Goal: Check status: Check status

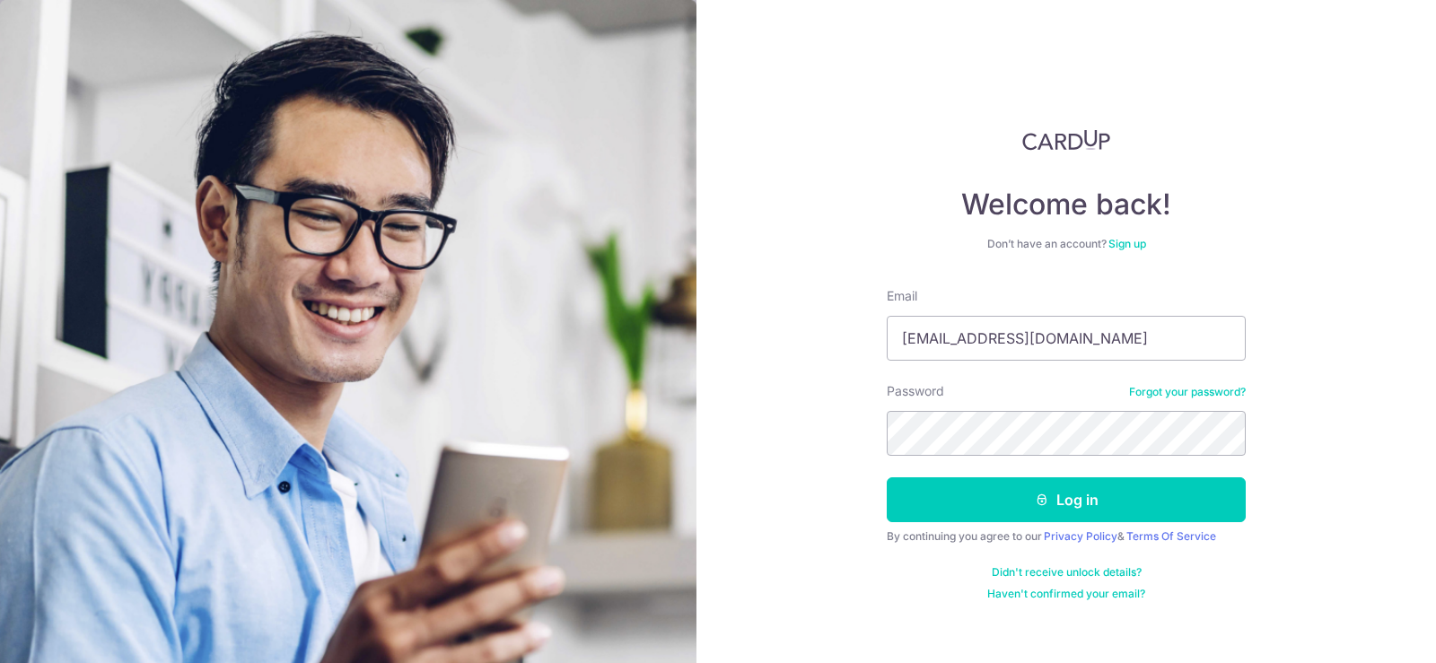
click at [1082, 499] on button "Log in" at bounding box center [1066, 500] width 359 height 45
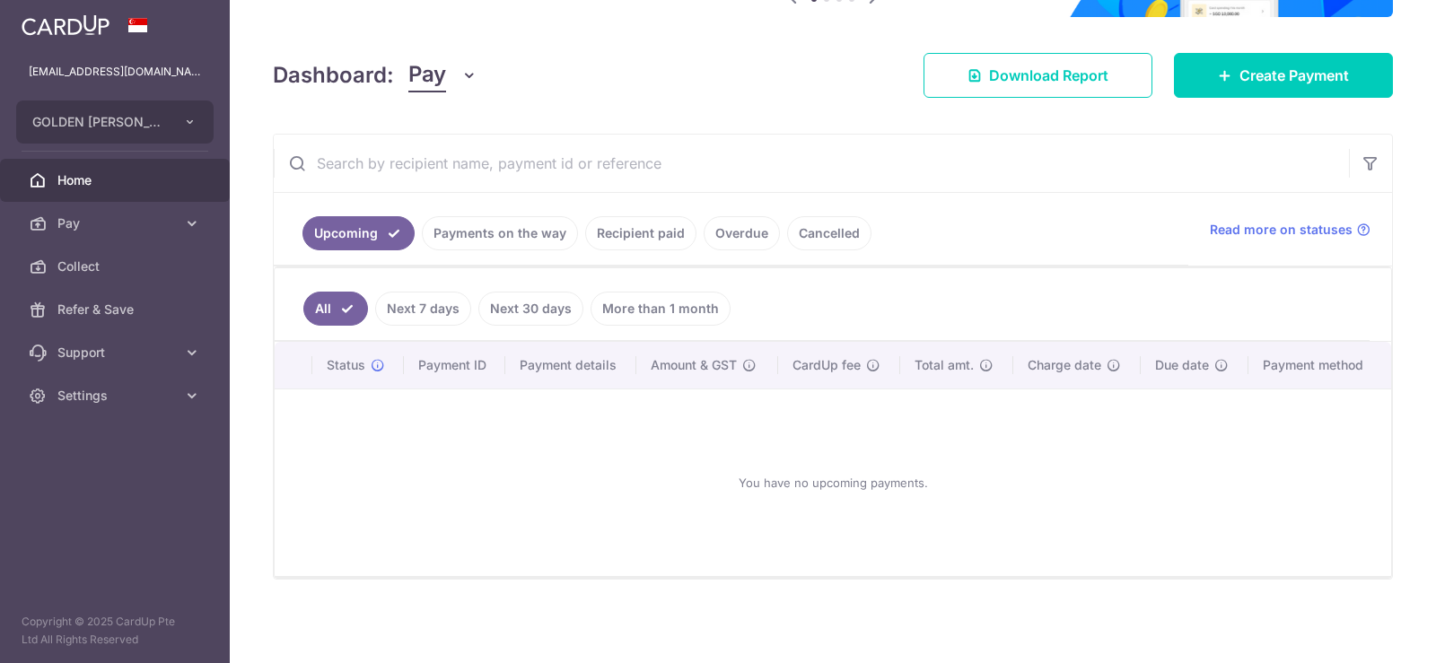
scroll to position [214, 0]
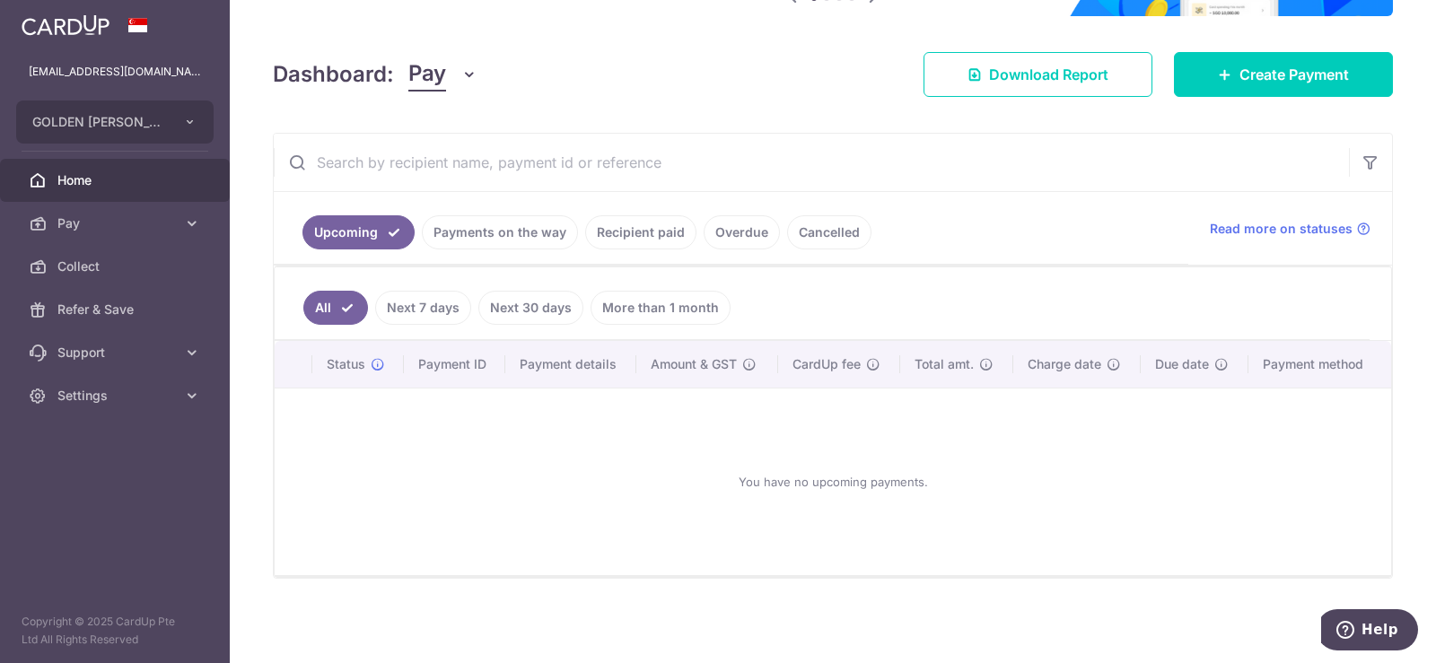
click at [505, 231] on link "Payments on the way" at bounding box center [500, 232] width 156 height 34
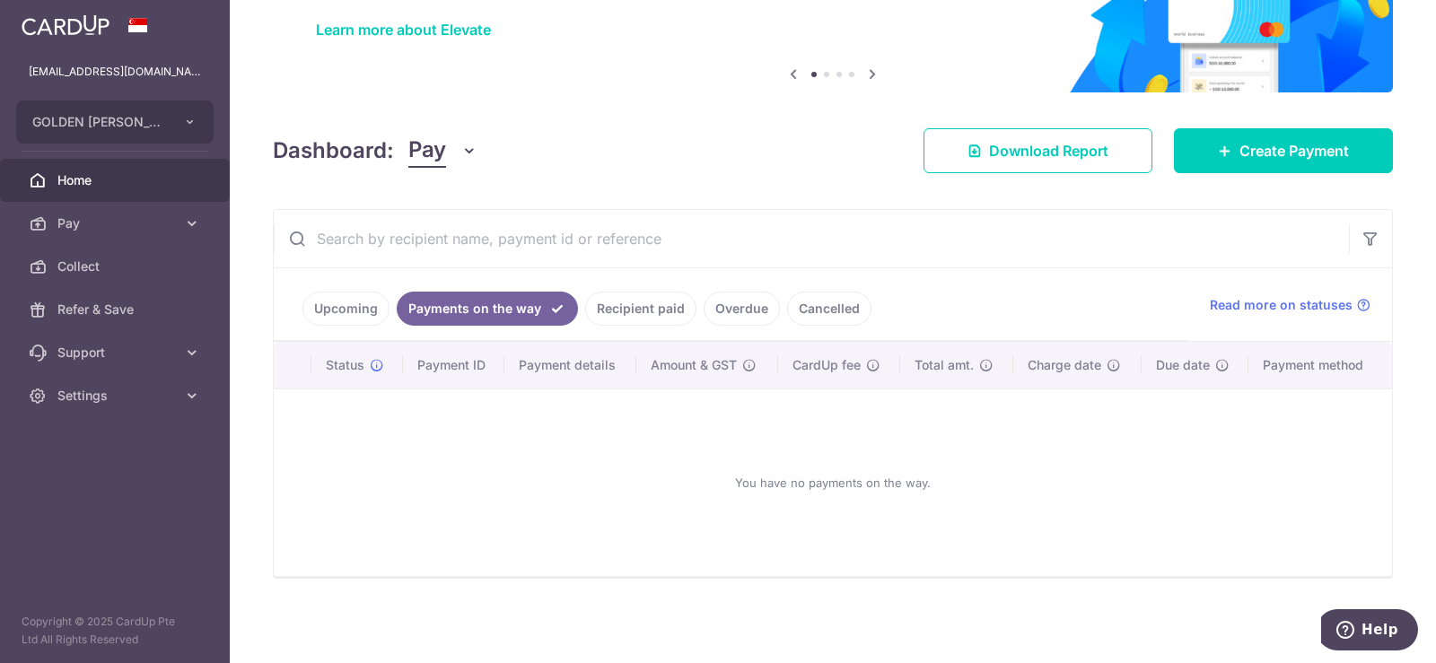
click at [359, 312] on link "Upcoming" at bounding box center [345, 309] width 87 height 34
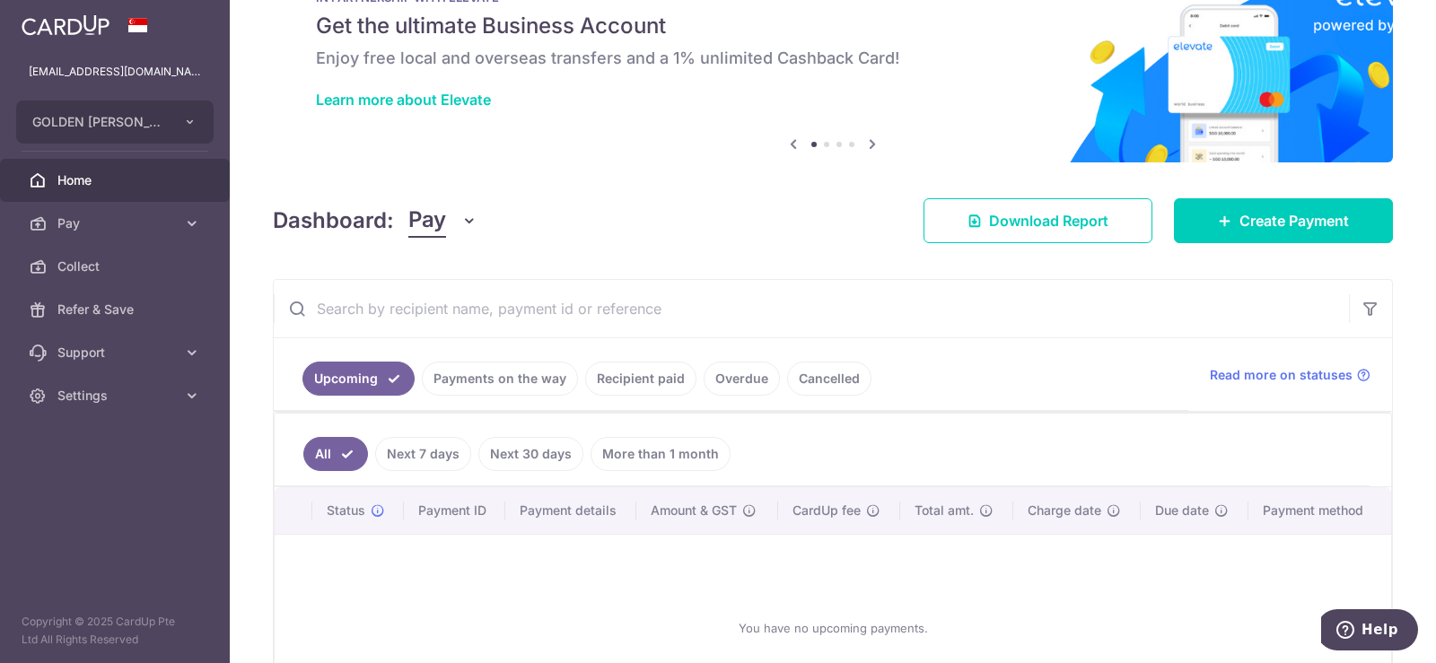
scroll to position [214, 0]
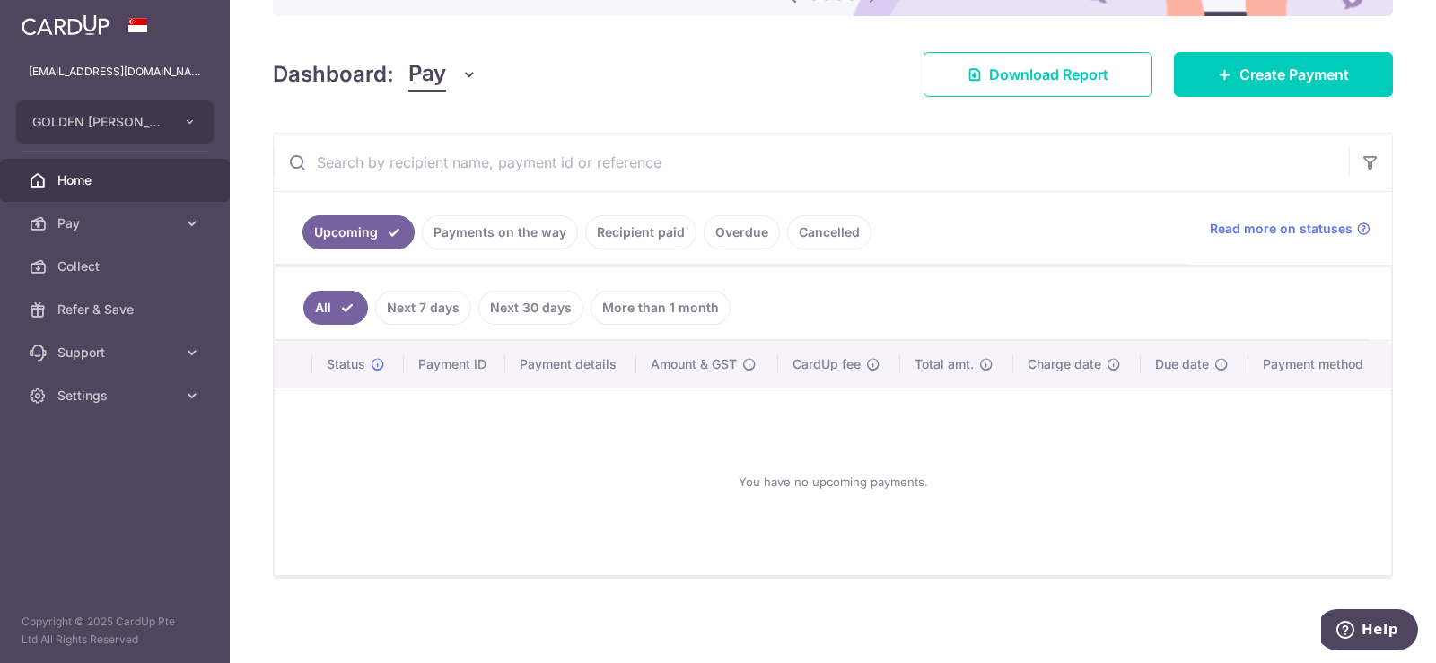
click at [472, 224] on link "Payments on the way" at bounding box center [500, 232] width 156 height 34
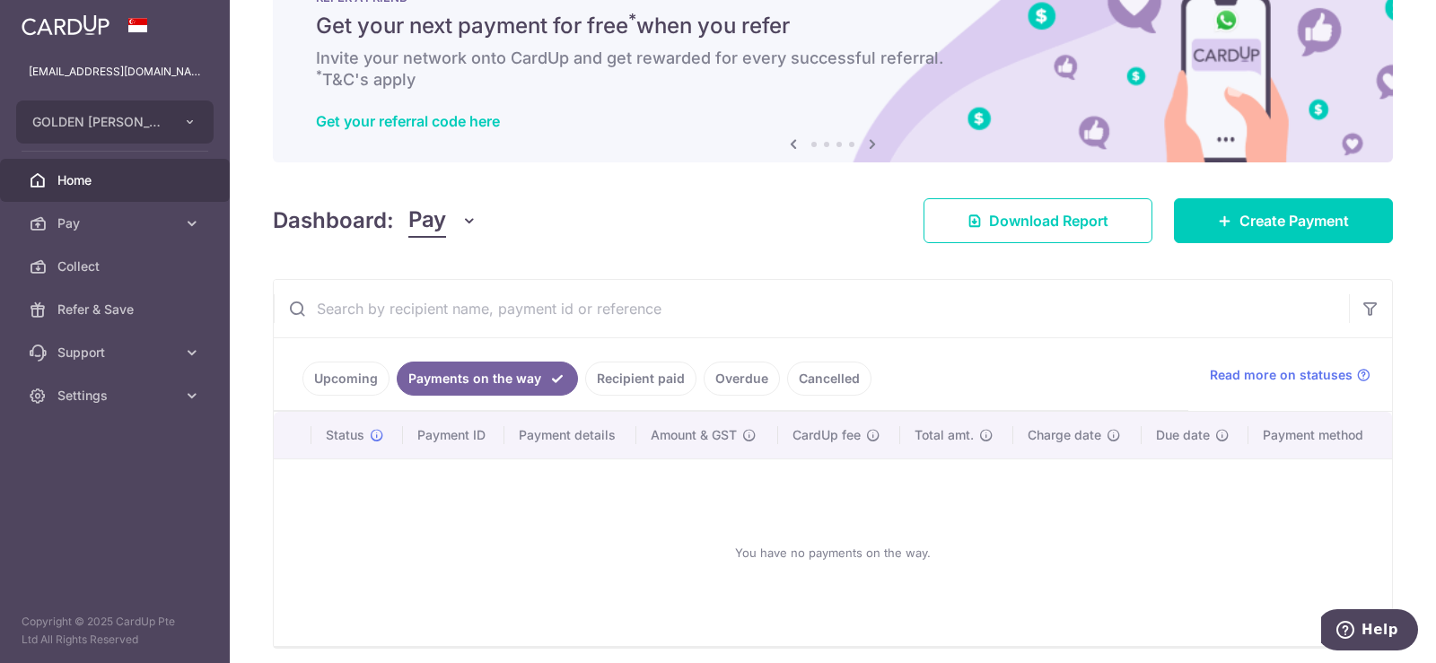
scroll to position [137, 0]
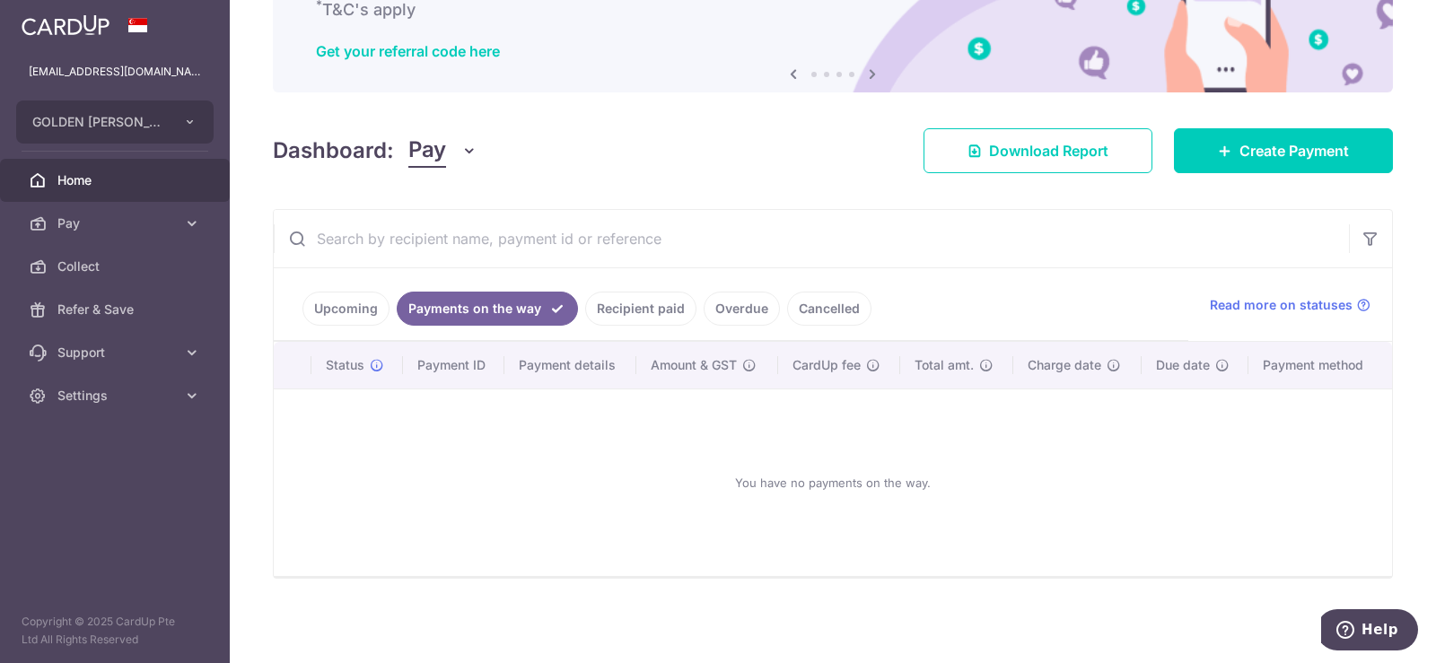
click at [838, 313] on link "Cancelled" at bounding box center [829, 309] width 84 height 34
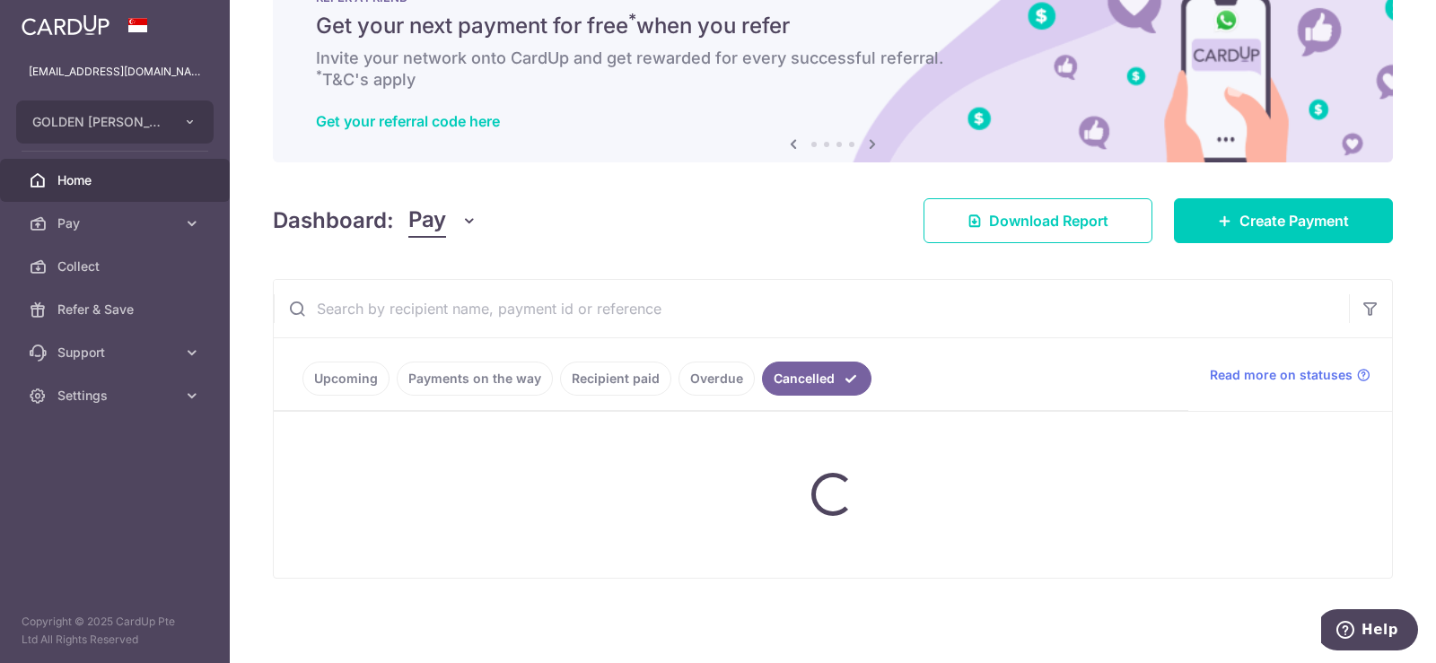
scroll to position [155, 0]
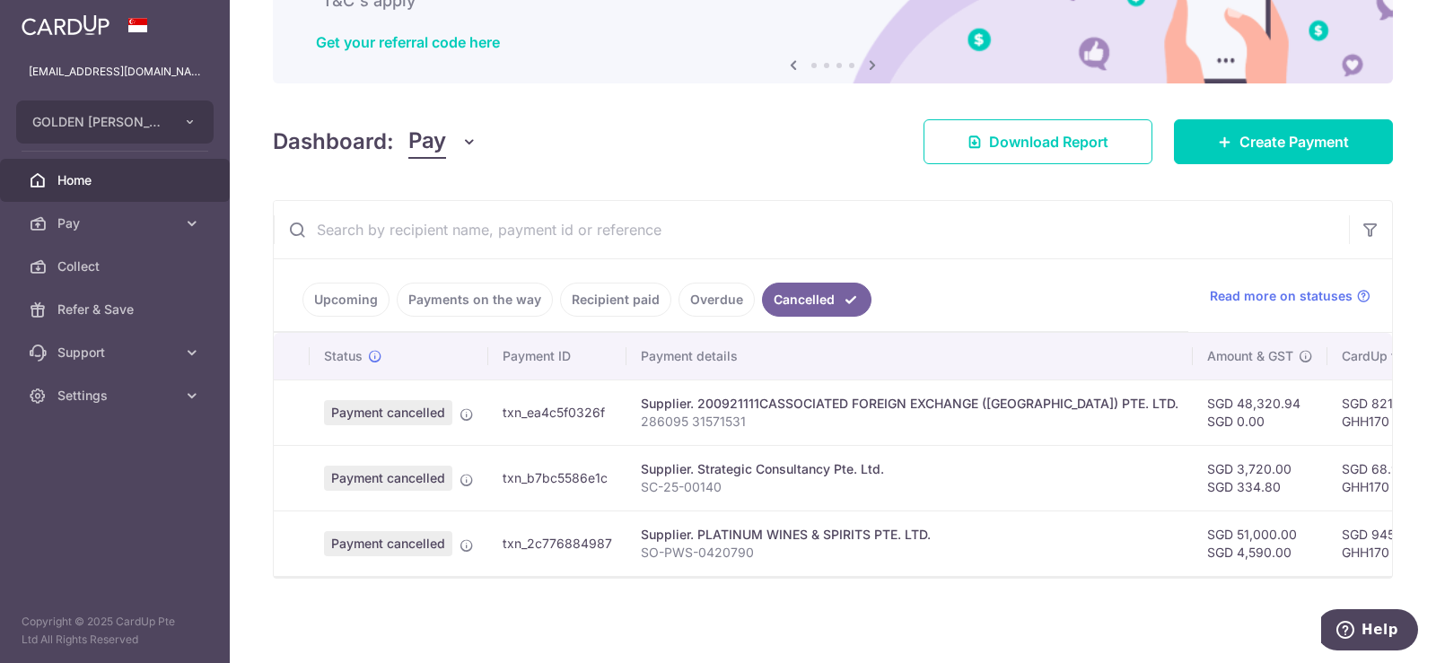
click at [714, 293] on link "Overdue" at bounding box center [717, 300] width 76 height 34
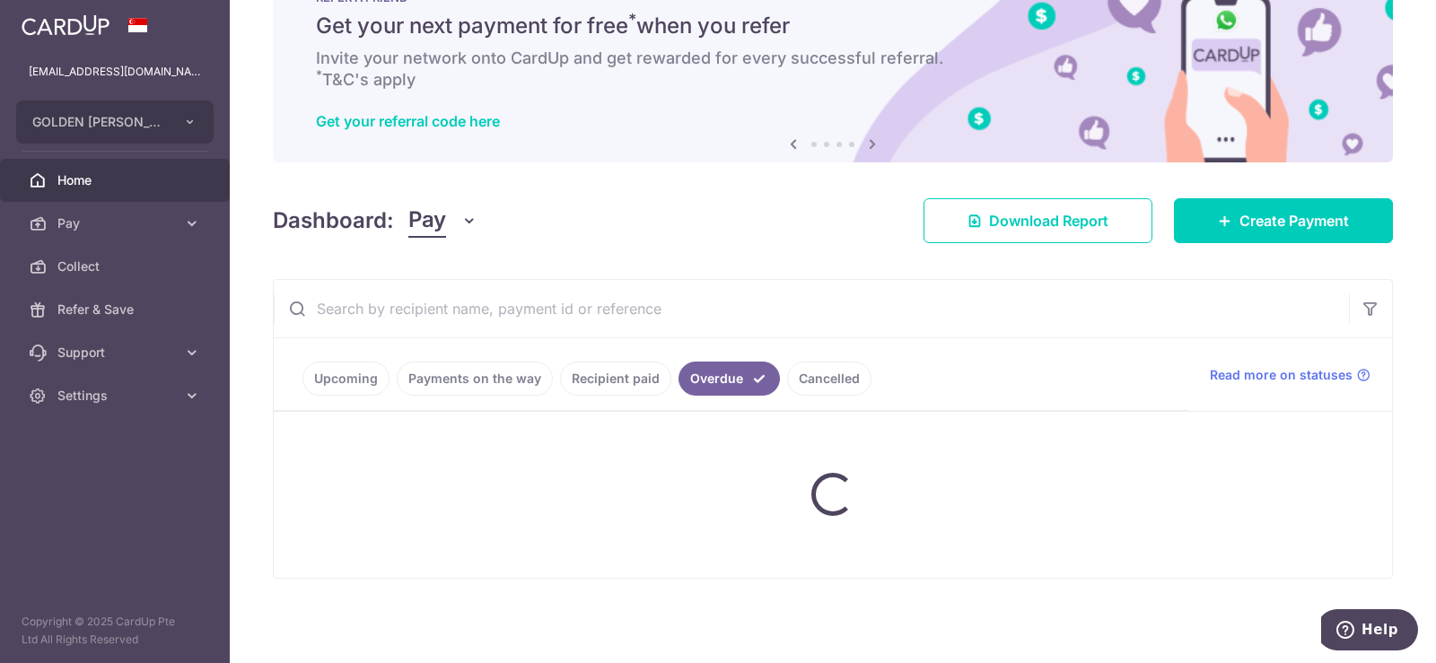
scroll to position [137, 0]
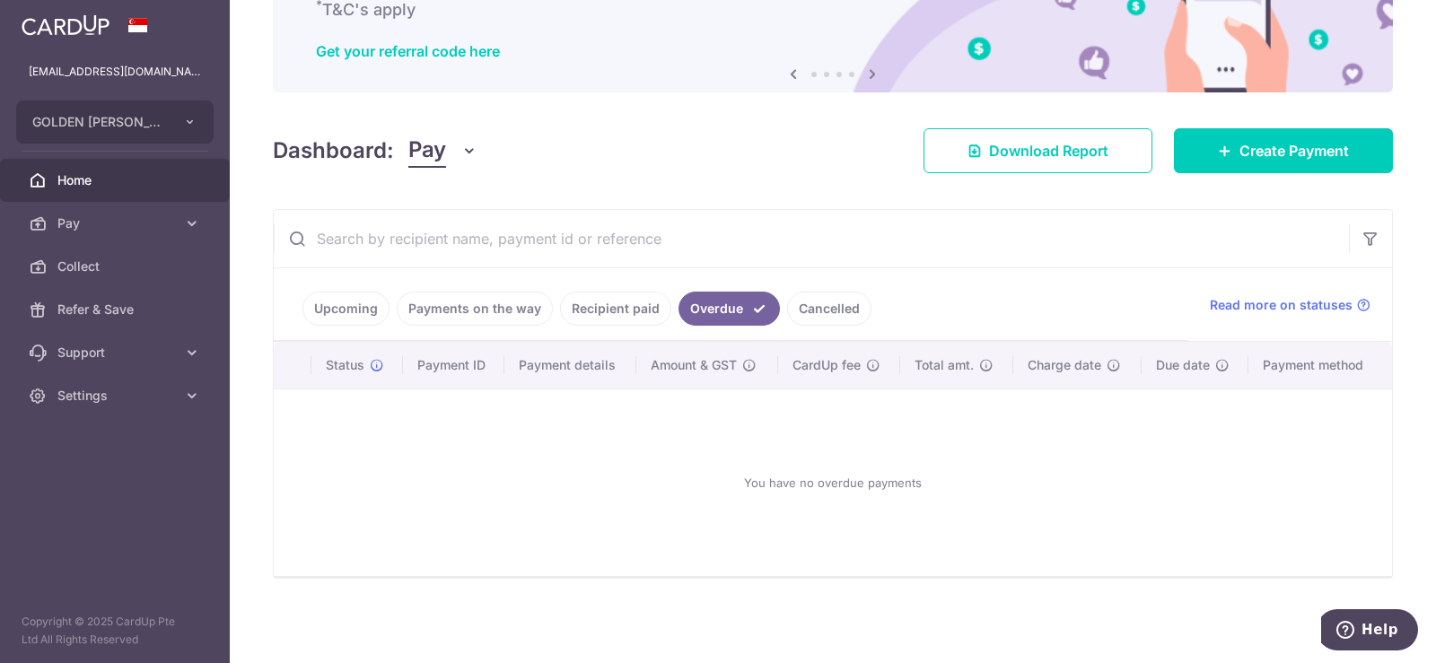
click at [602, 312] on link "Recipient paid" at bounding box center [615, 309] width 111 height 34
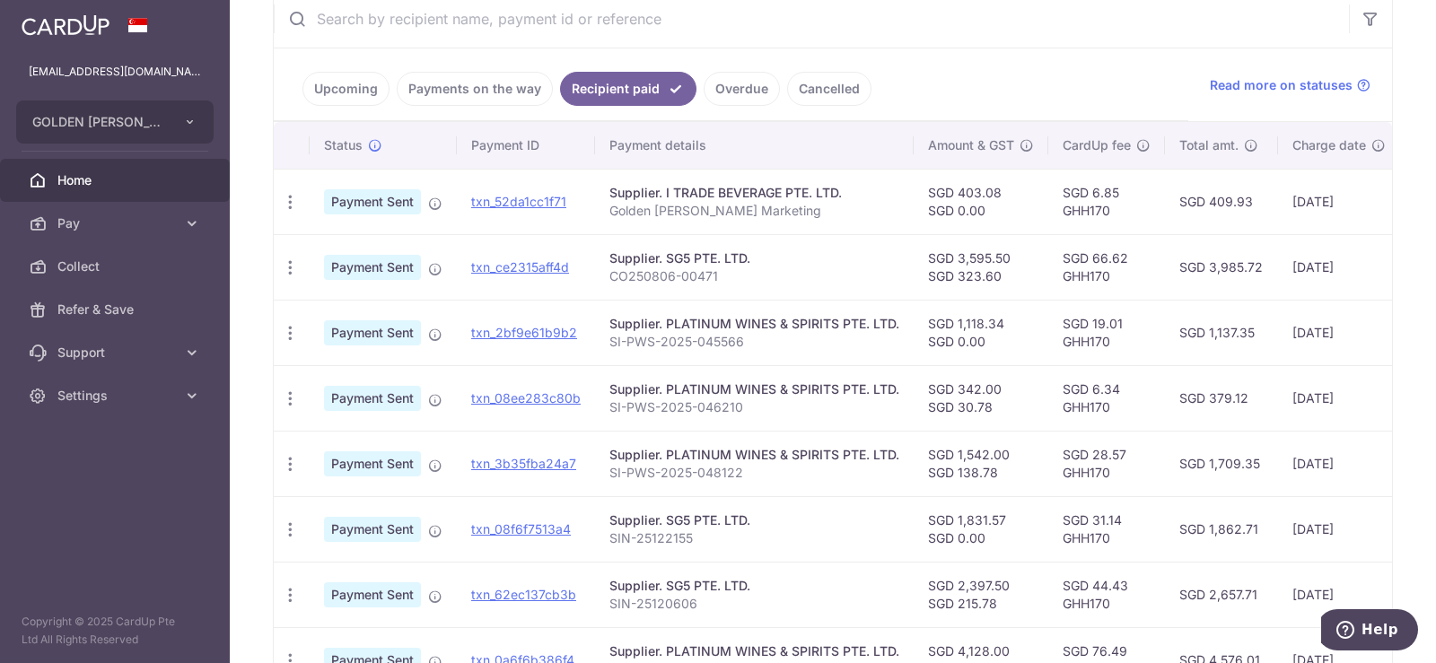
scroll to position [0, 0]
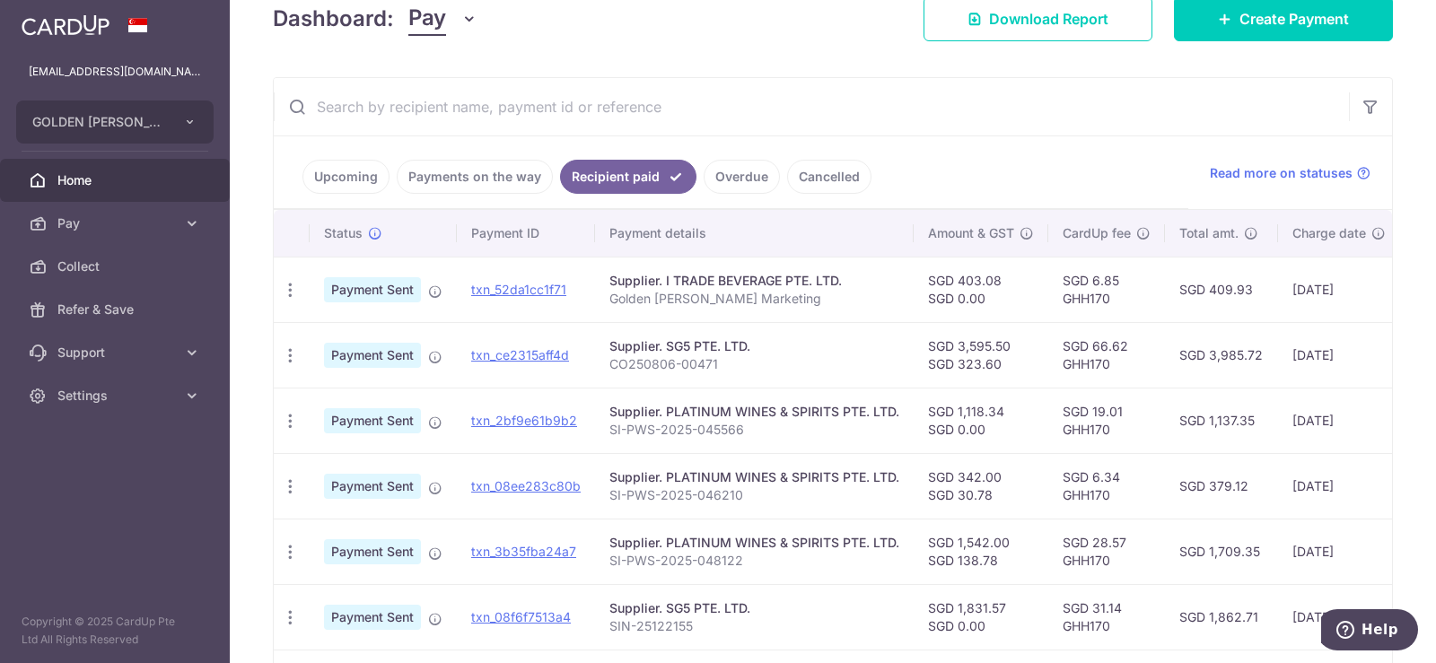
click at [818, 180] on link "Cancelled" at bounding box center [829, 177] width 84 height 34
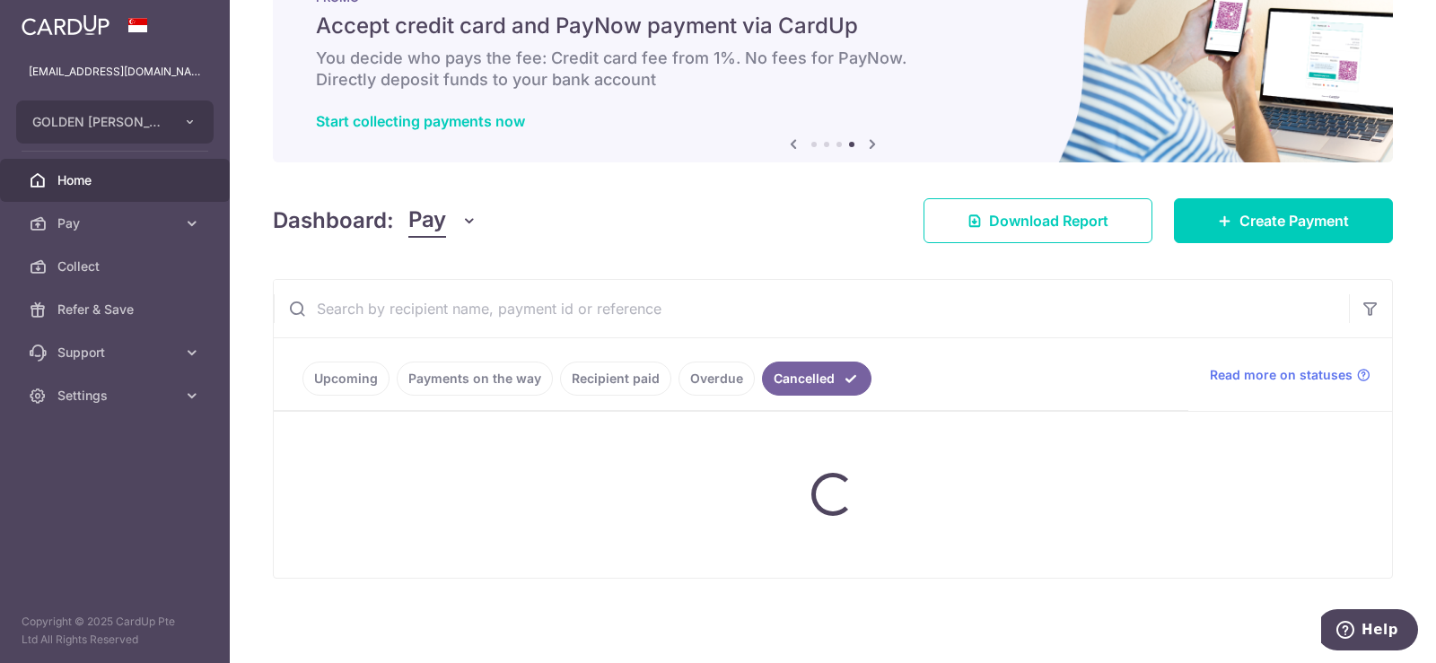
scroll to position [155, 0]
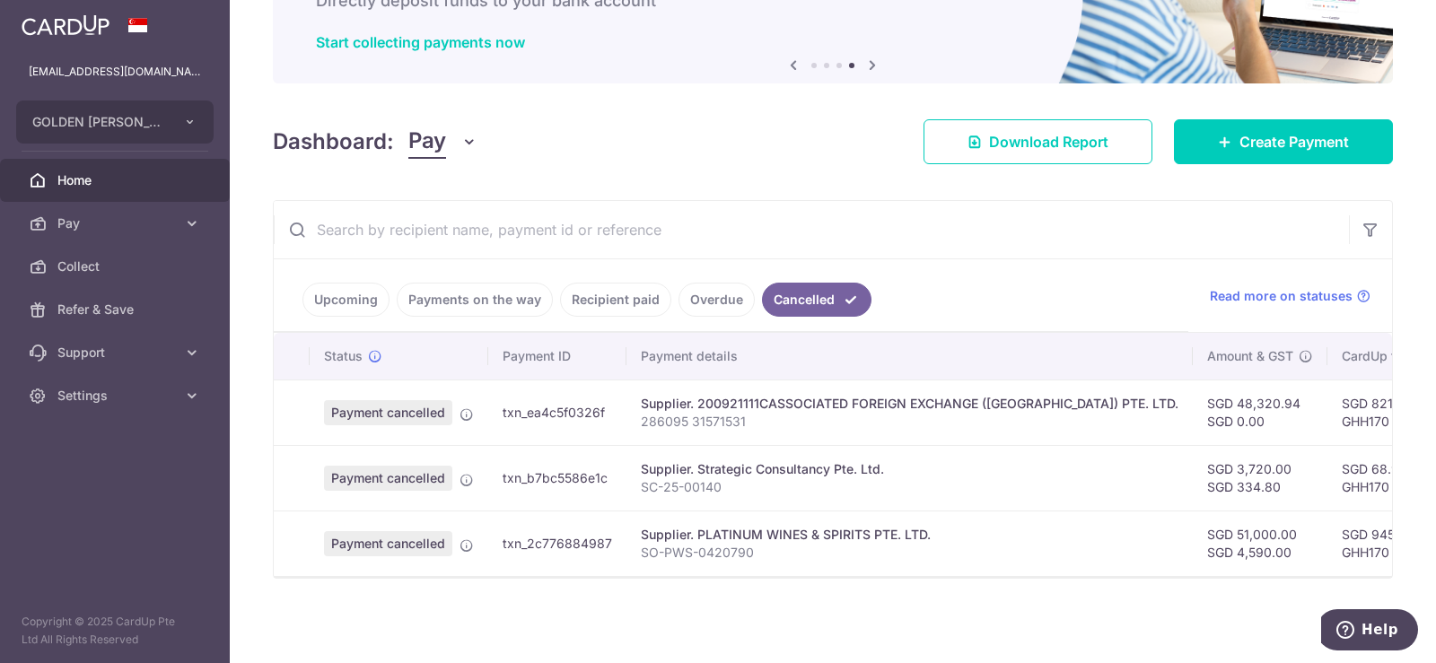
click at [718, 289] on link "Overdue" at bounding box center [717, 300] width 76 height 34
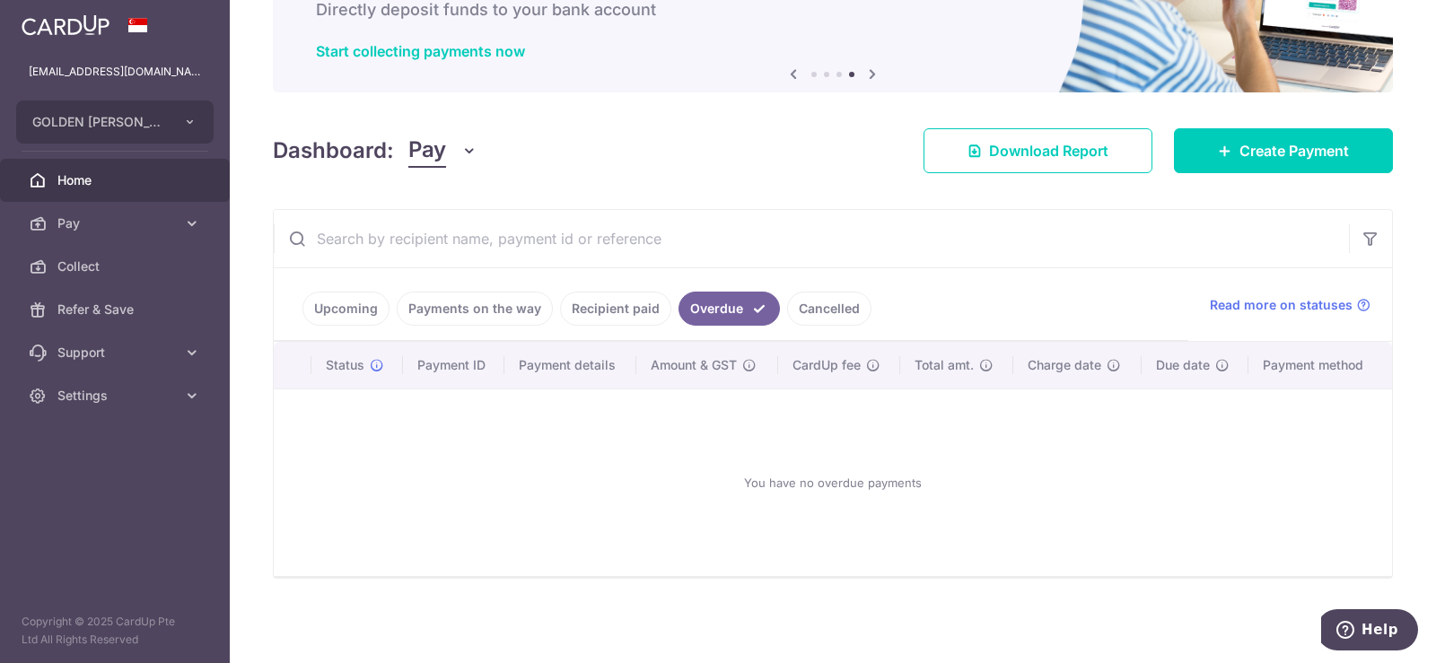
click at [510, 308] on link "Payments on the way" at bounding box center [475, 309] width 156 height 34
click at [346, 309] on link "Upcoming" at bounding box center [345, 309] width 87 height 34
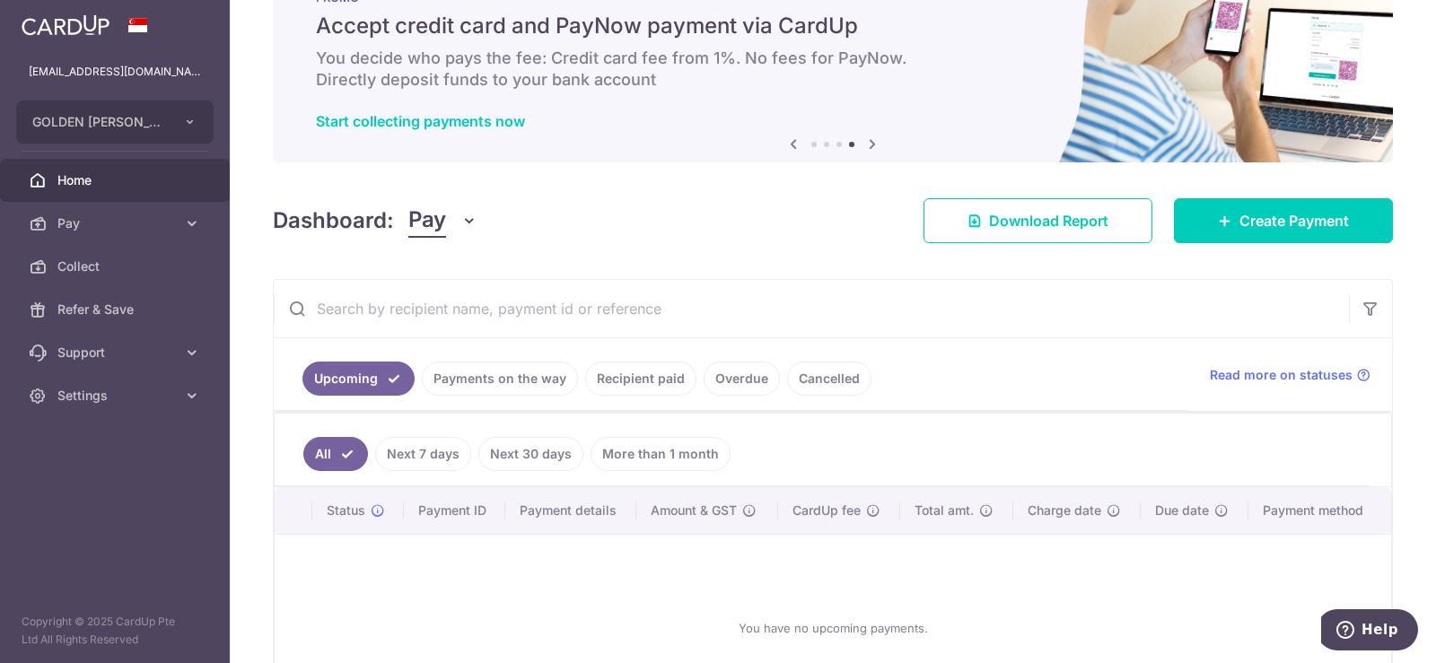
scroll to position [214, 0]
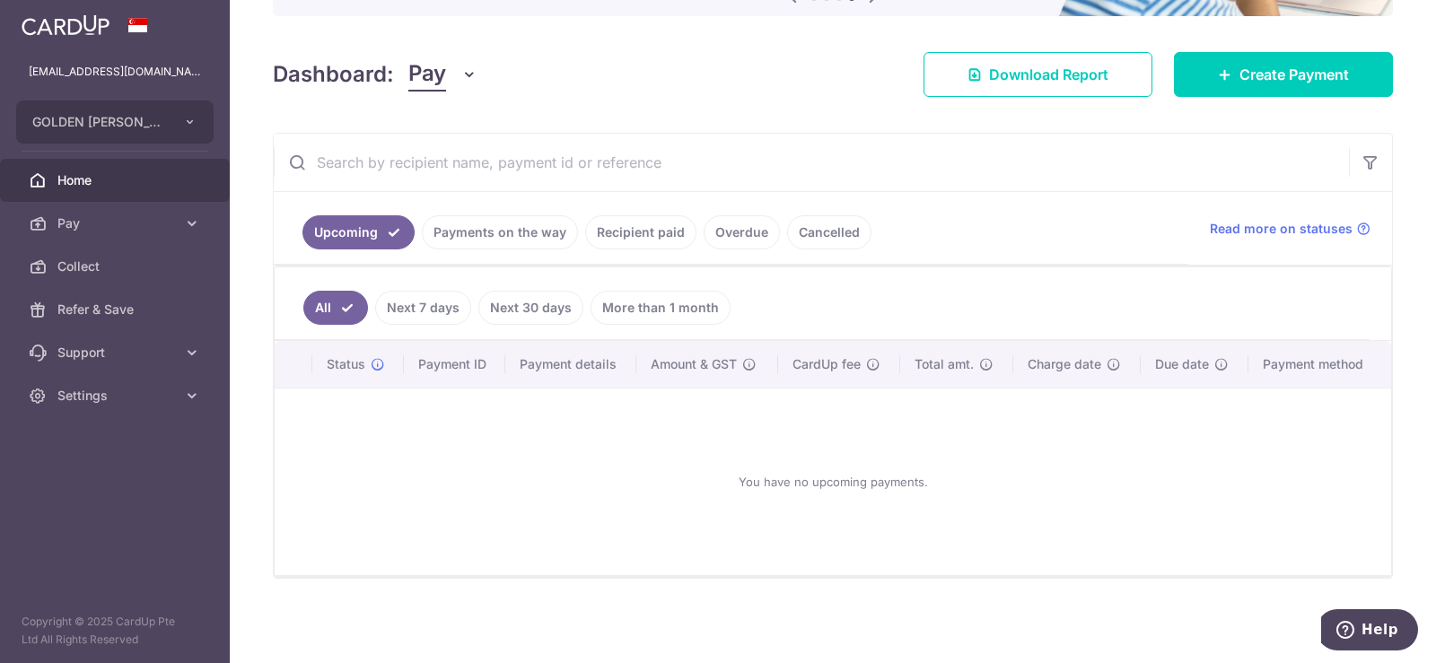
click at [644, 236] on link "Recipient paid" at bounding box center [640, 232] width 111 height 34
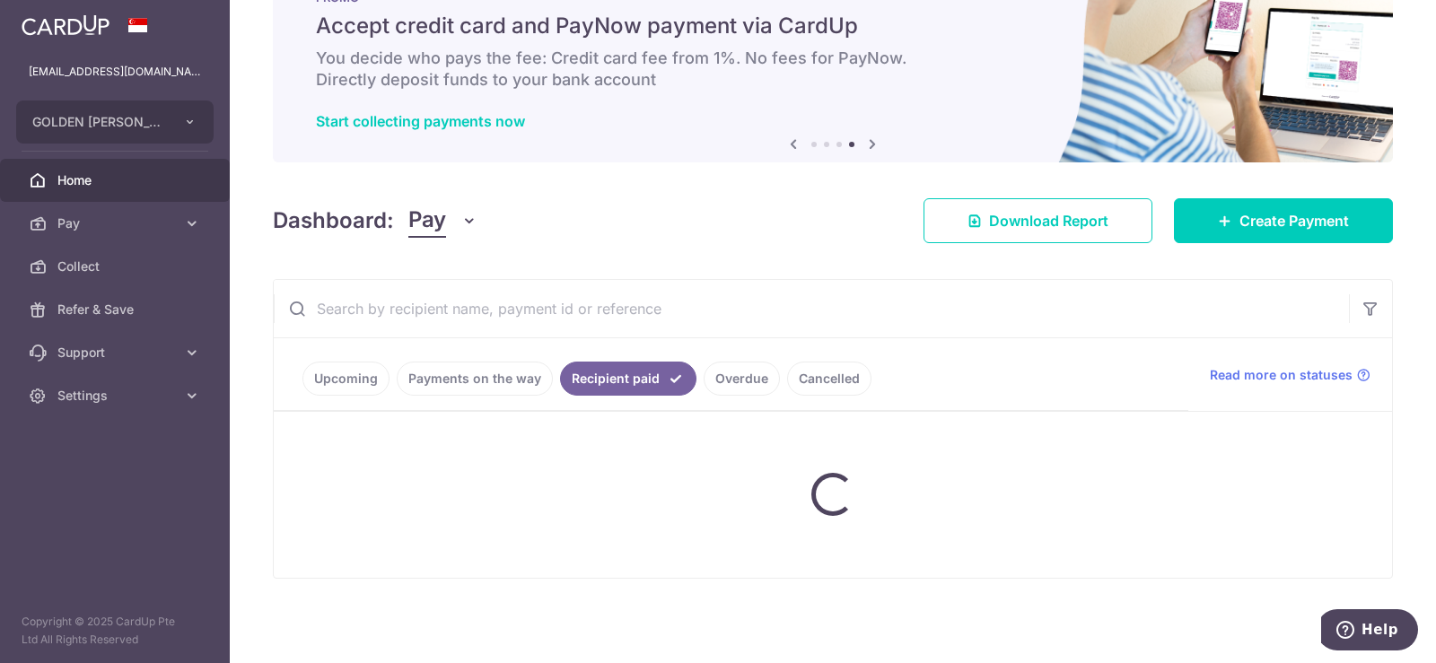
scroll to position [269, 0]
